Goal: Navigation & Orientation: Find specific page/section

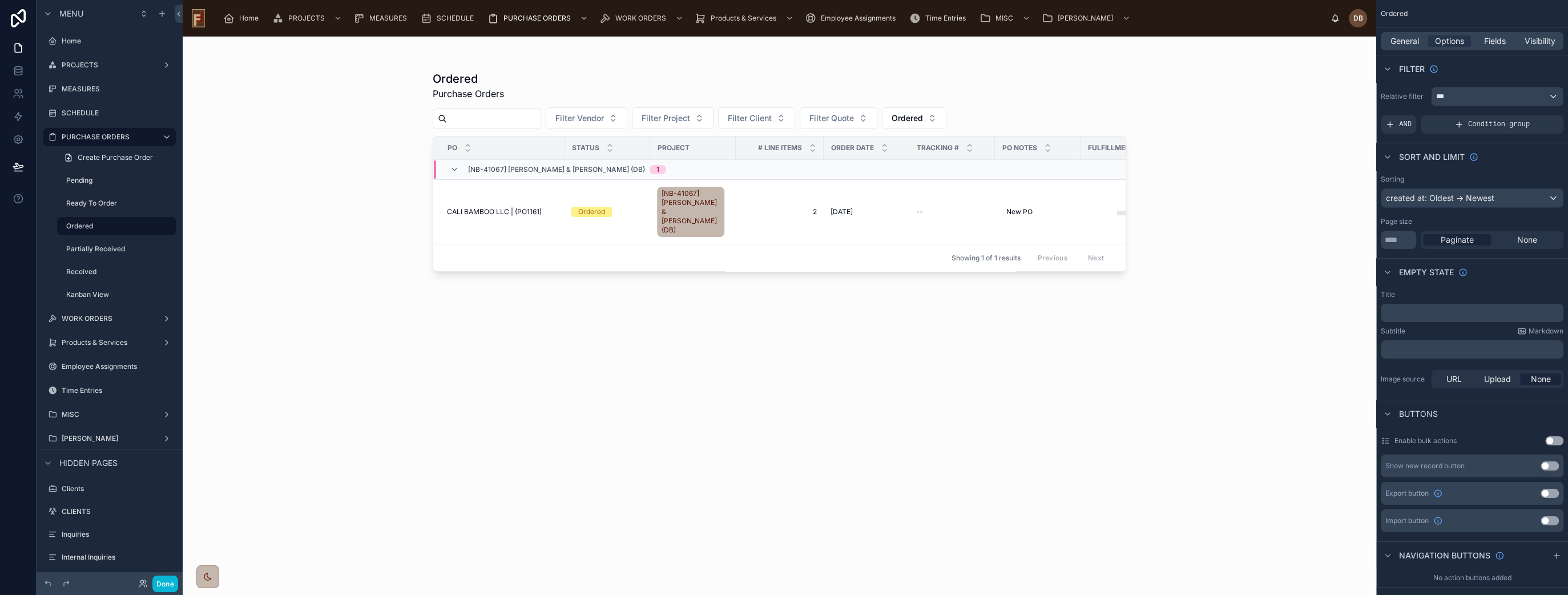
scroll to position [254, 0]
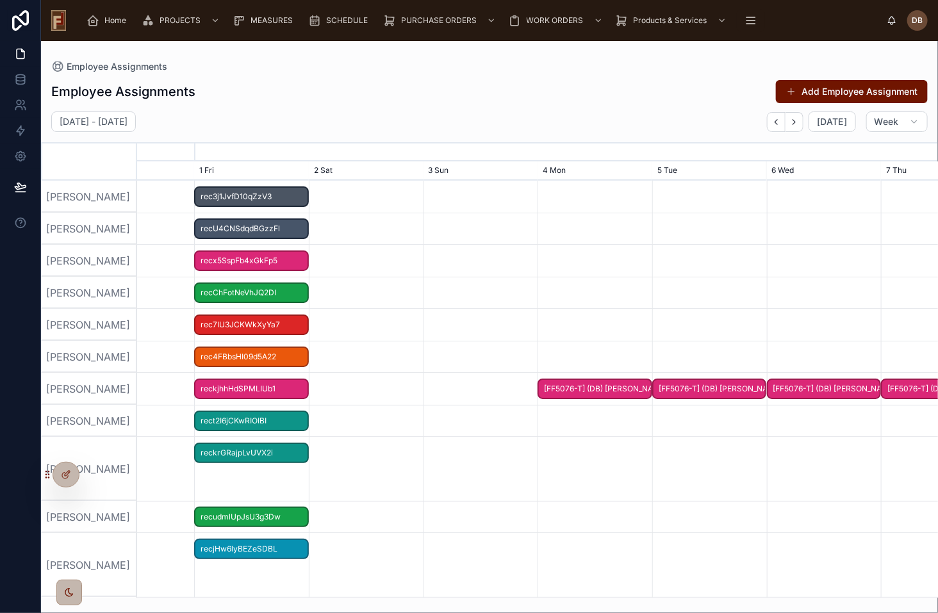
scroll to position [0, 1202]
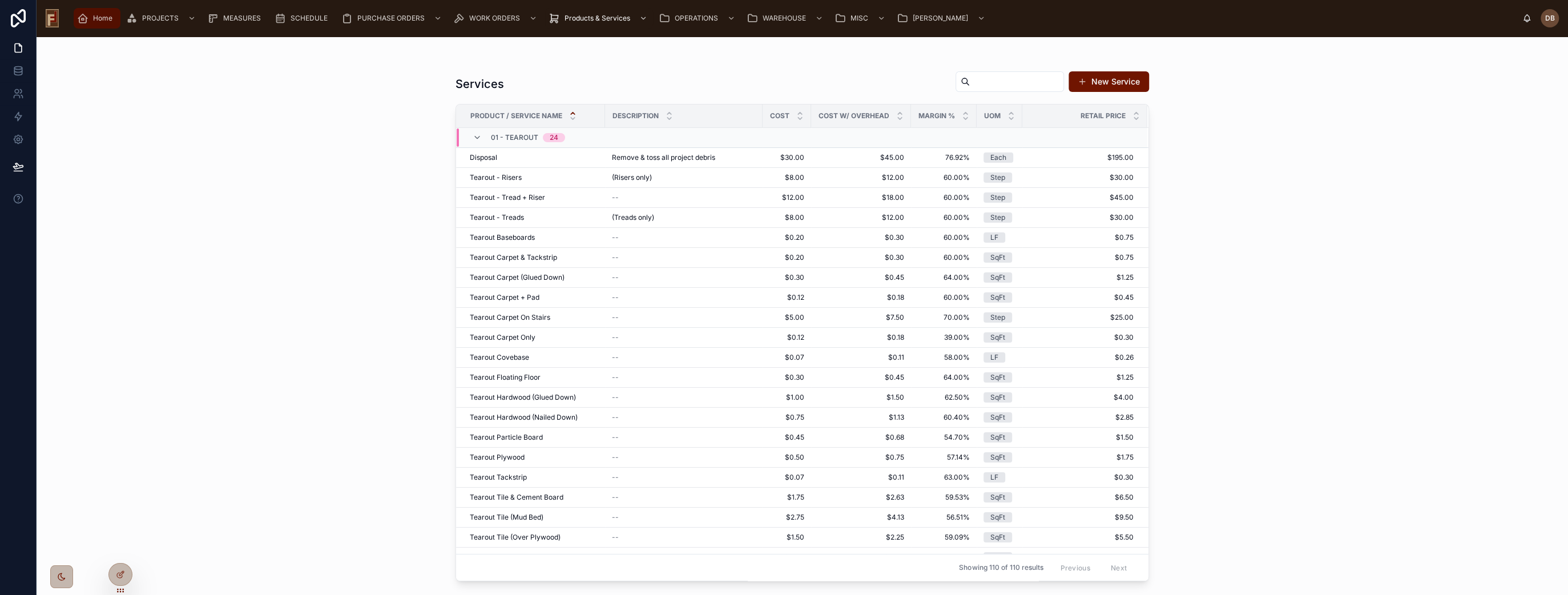
click at [98, 21] on span "Home" at bounding box center [102, 18] width 20 height 9
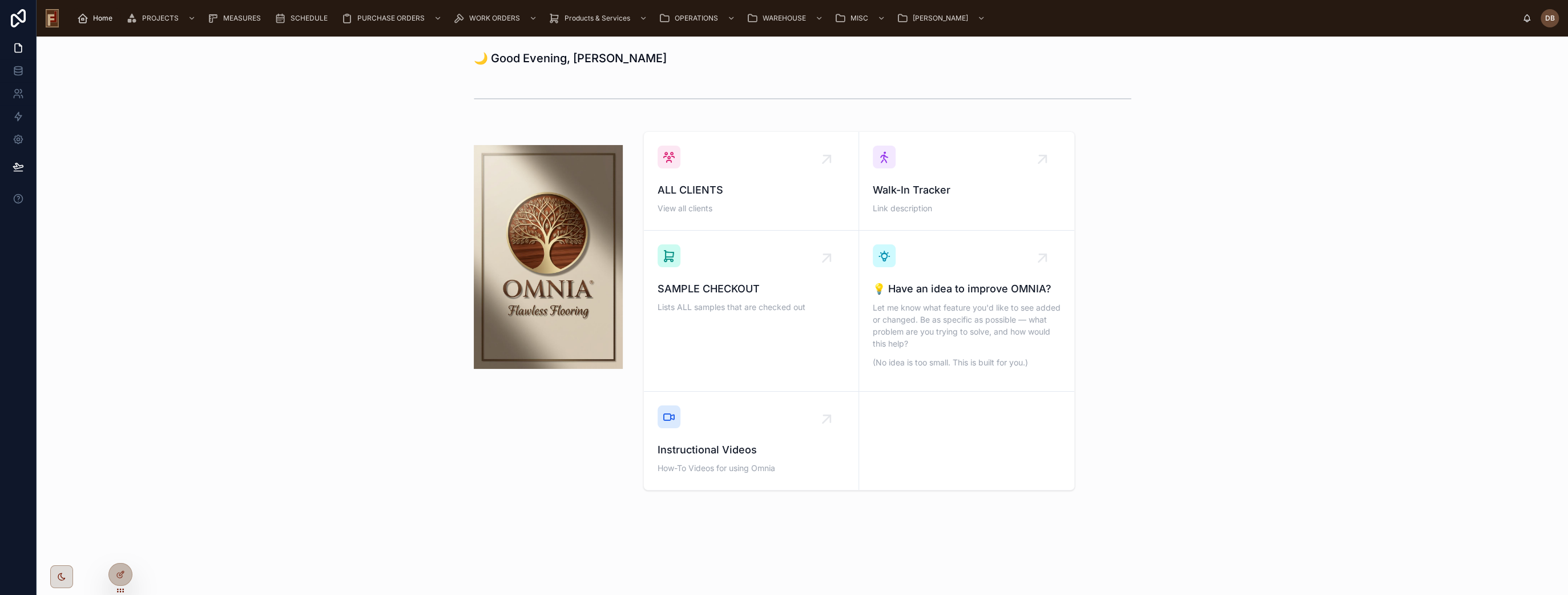
click at [60, 570] on div at bounding box center [61, 577] width 23 height 23
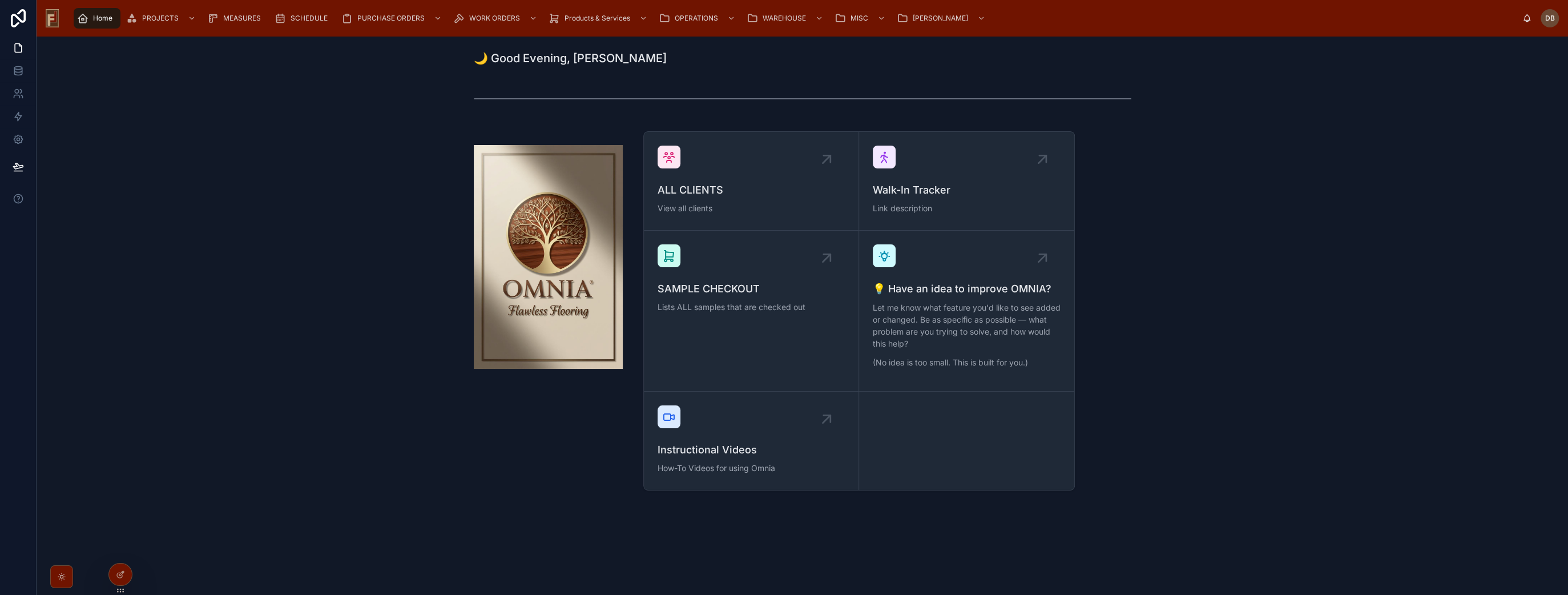
drag, startPoint x: 118, startPoint y: 575, endPoint x: 133, endPoint y: 548, distance: 30.9
click at [118, 575] on icon at bounding box center [120, 575] width 9 height 9
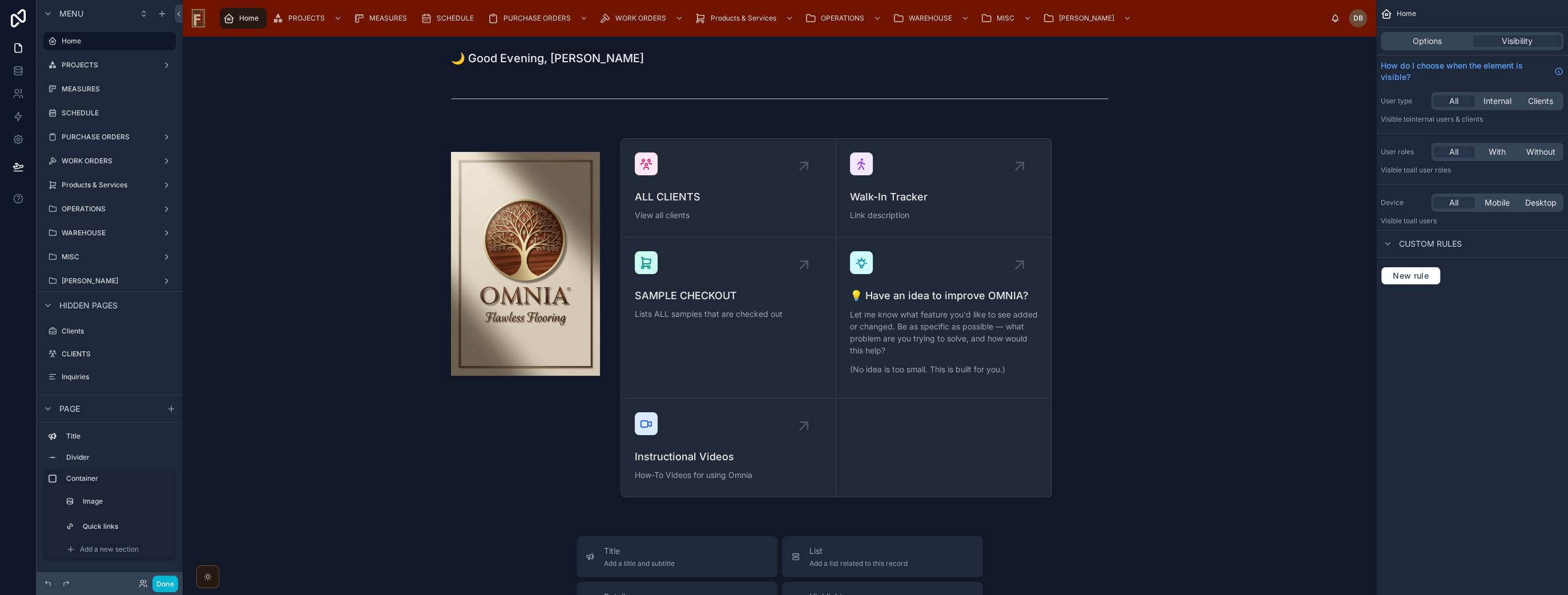
click at [212, 577] on div at bounding box center [208, 577] width 11 height 11
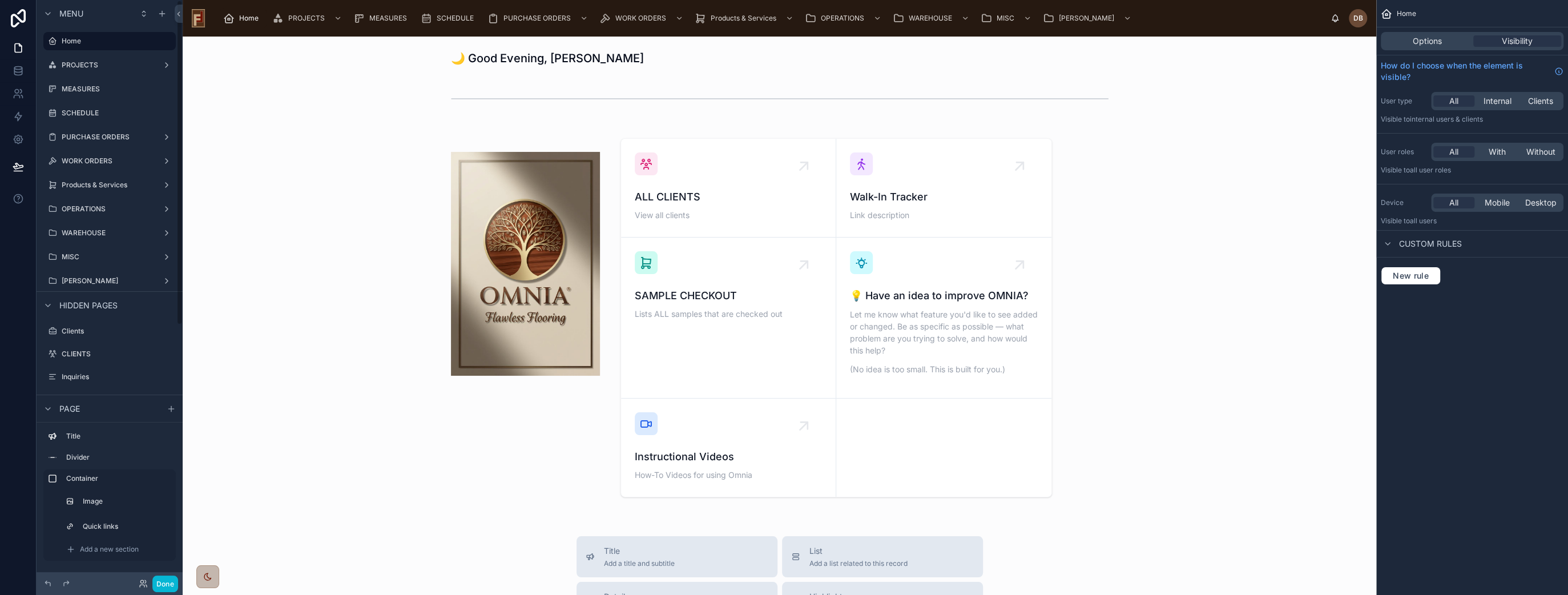
click at [317, 126] on div "🌙 Good Evening, David Braunsdorf ALL CLIENTS View all clients Walk-In Tracker L…" at bounding box center [779, 535] width 1193 height 998
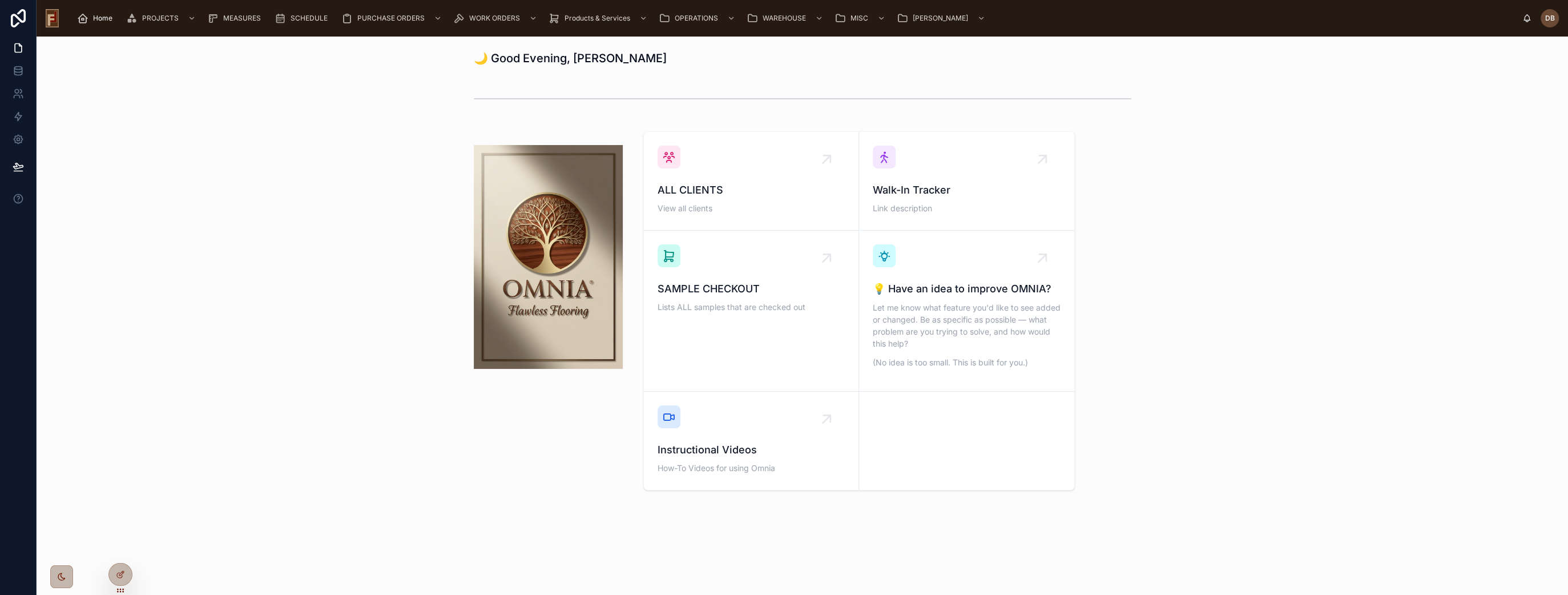
click at [373, 246] on div "ALL CLIENTS View all clients Walk-In Tracker Link description SAMPLE CHECKOUT L…" at bounding box center [801, 310] width 1513 height 368
